Goal: Task Accomplishment & Management: Manage account settings

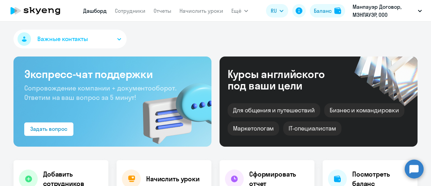
select select "30"
click at [138, 12] on link "Сотрудники" at bounding box center [130, 10] width 31 height 7
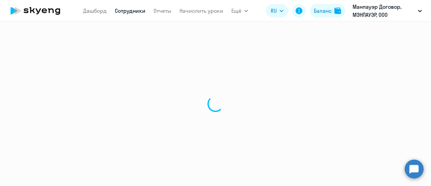
select select "30"
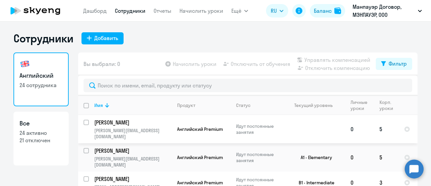
click at [198, 126] on span "Английский Premium" at bounding box center [200, 129] width 46 height 6
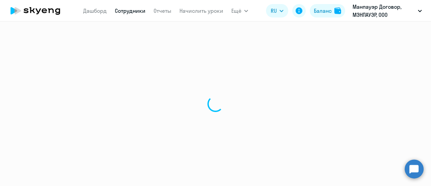
select select "english"
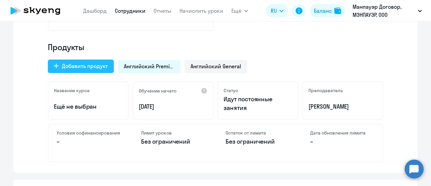
click at [90, 62] on div "Добавить продукт" at bounding box center [85, 66] width 46 height 8
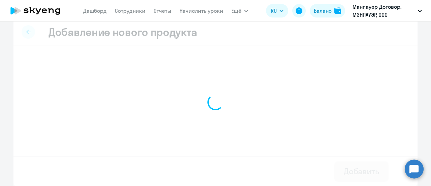
scroll to position [8, 0]
select select "english_adult_not_native_speaker"
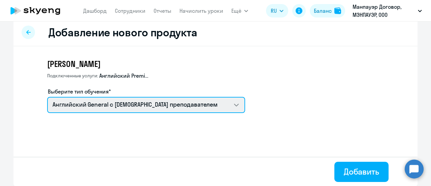
click at [125, 103] on select "Screening Test Английский General с [DEMOGRAPHIC_DATA] преподавателем Английски…" at bounding box center [146, 105] width 198 height 16
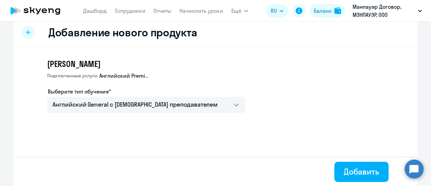
click at [326, 59] on app-new-education-service-form "[PERSON_NAME] услуги: Английский Premium Выберите тип обучения* Screening Test …" at bounding box center [227, 89] width 360 height 60
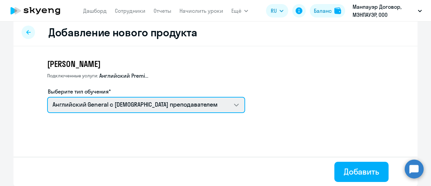
click at [175, 105] on select "Screening Test Английский General с [DEMOGRAPHIC_DATA] преподавателем Английски…" at bounding box center [146, 105] width 198 height 16
click at [233, 107] on select "Screening Test Английский General с [DEMOGRAPHIC_DATA] преподавателем Английски…" at bounding box center [146, 105] width 198 height 16
click at [113, 108] on select "Screening Test Английский General с [DEMOGRAPHIC_DATA] преподавателем Английски…" at bounding box center [146, 105] width 198 height 16
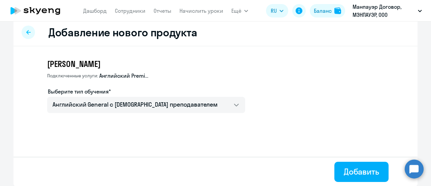
click at [306, 70] on app-new-education-service-form "[PERSON_NAME] услуги: Английский Premium Выберите тип обучения* Screening Test …" at bounding box center [227, 89] width 360 height 60
